Goal: Find specific page/section

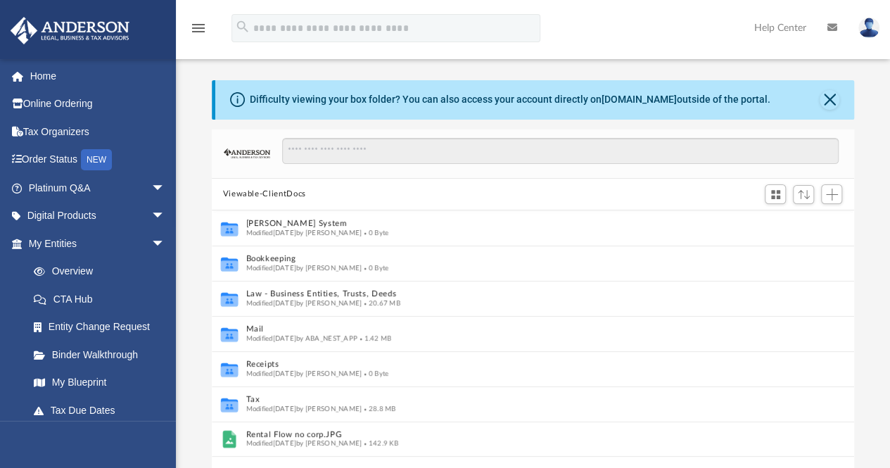
scroll to position [11, 11]
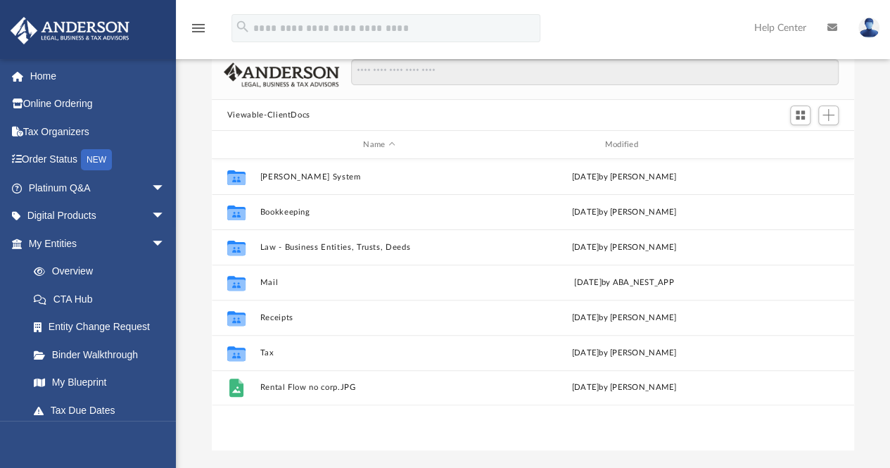
scroll to position [75, 0]
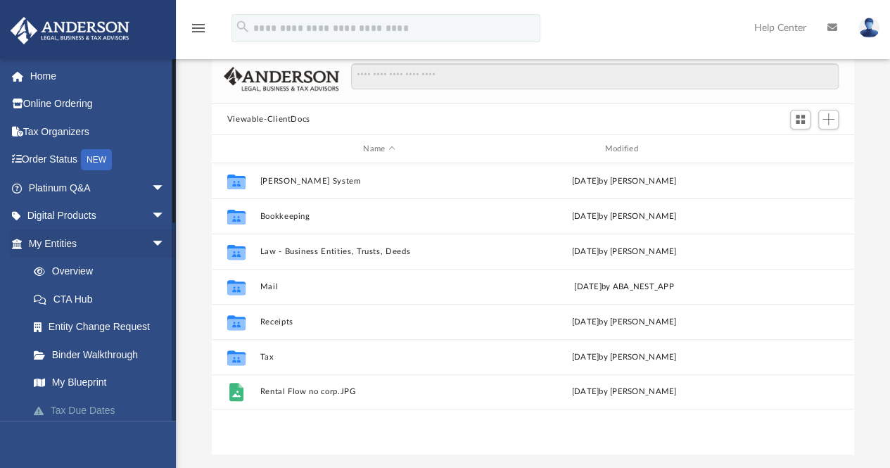
click at [94, 410] on link "Tax Due Dates" at bounding box center [103, 410] width 167 height 28
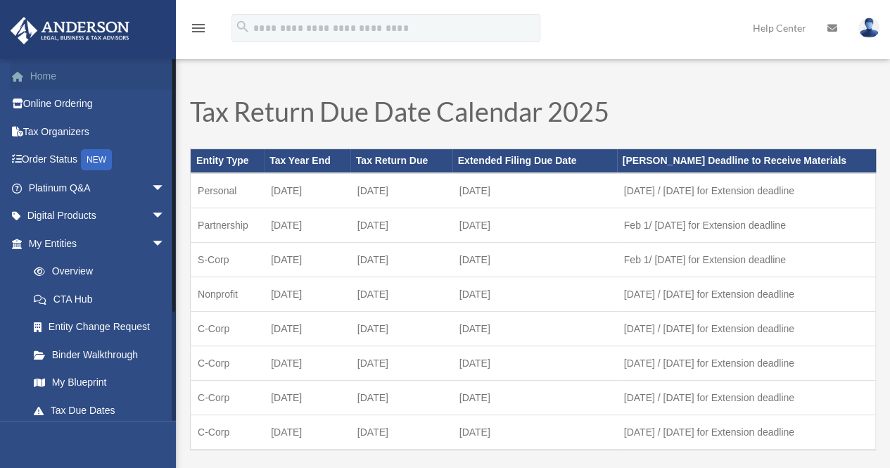
click at [44, 78] on link "Home" at bounding box center [98, 76] width 177 height 28
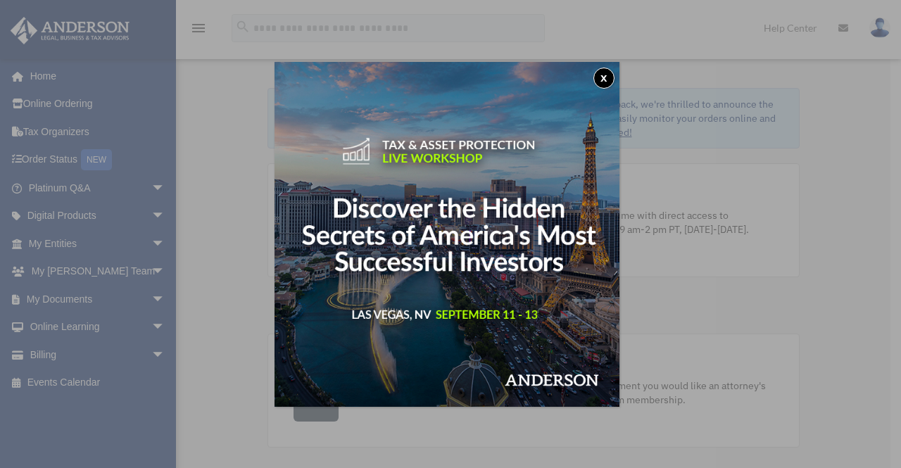
click at [153, 353] on div "x" at bounding box center [450, 234] width 901 height 468
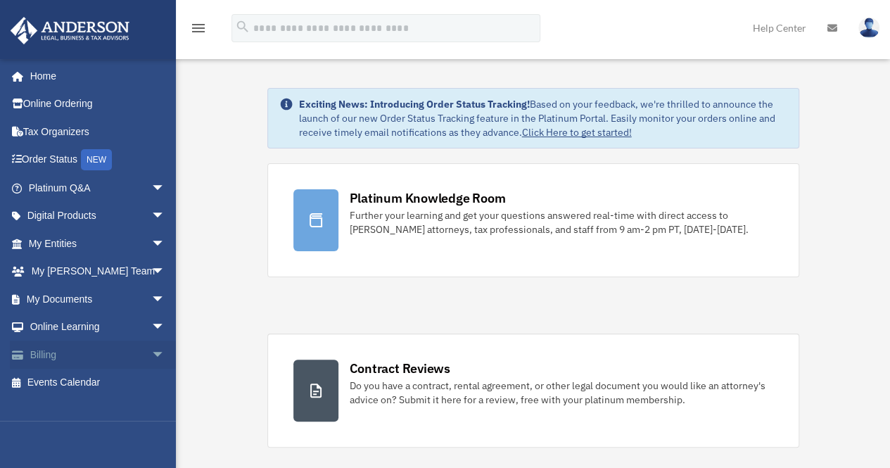
click at [151, 354] on span "arrow_drop_down" at bounding box center [165, 355] width 28 height 29
click at [103, 376] on link "$ Open Invoices" at bounding box center [103, 383] width 167 height 29
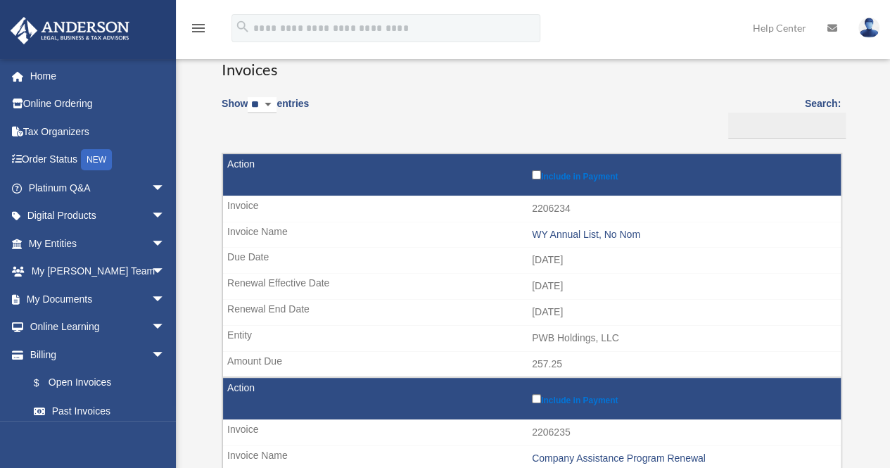
scroll to position [32, 0]
